Goal: Find specific page/section: Find specific page/section

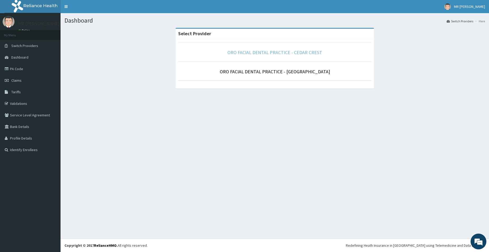
click at [295, 50] on link "ORO FACIAL DENTAL PRACTICE - CEDAR CREST" at bounding box center [274, 52] width 95 height 6
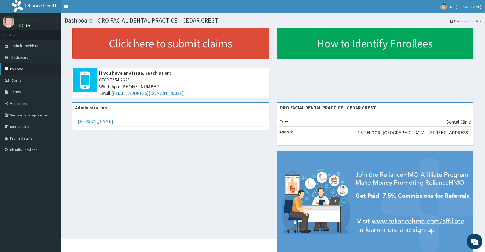
click at [17, 68] on link "PA Code" at bounding box center [30, 69] width 60 height 12
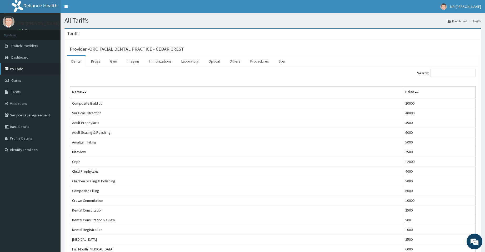
click at [19, 69] on link "PA Code" at bounding box center [30, 69] width 60 height 12
